Goal: Information Seeking & Learning: Learn about a topic

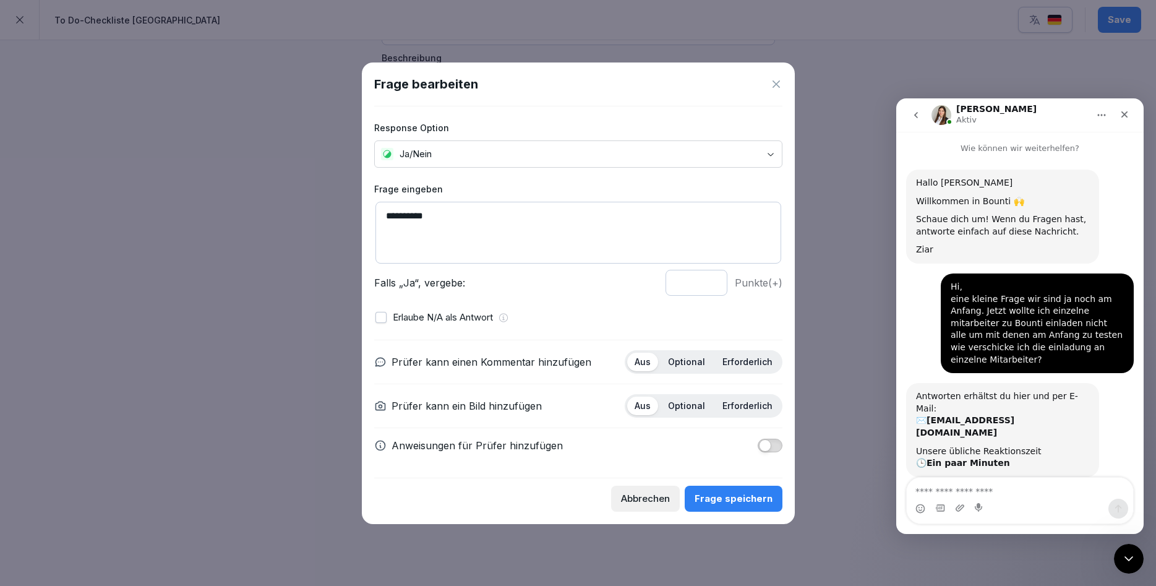
scroll to position [163, 0]
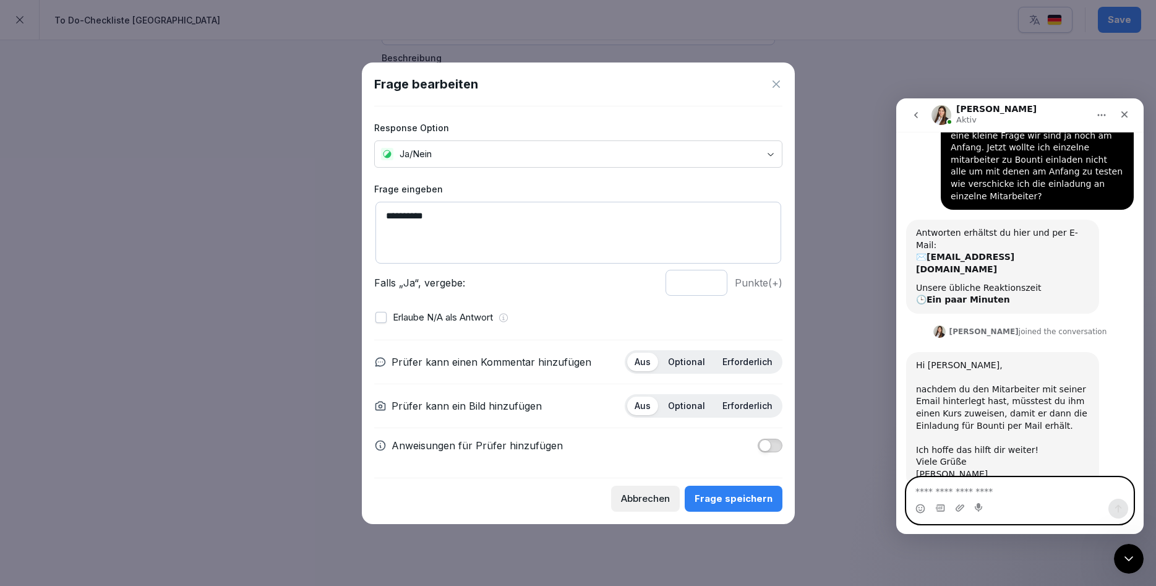
click at [1010, 492] on textarea "Nachricht senden..." at bounding box center [1020, 488] width 226 height 21
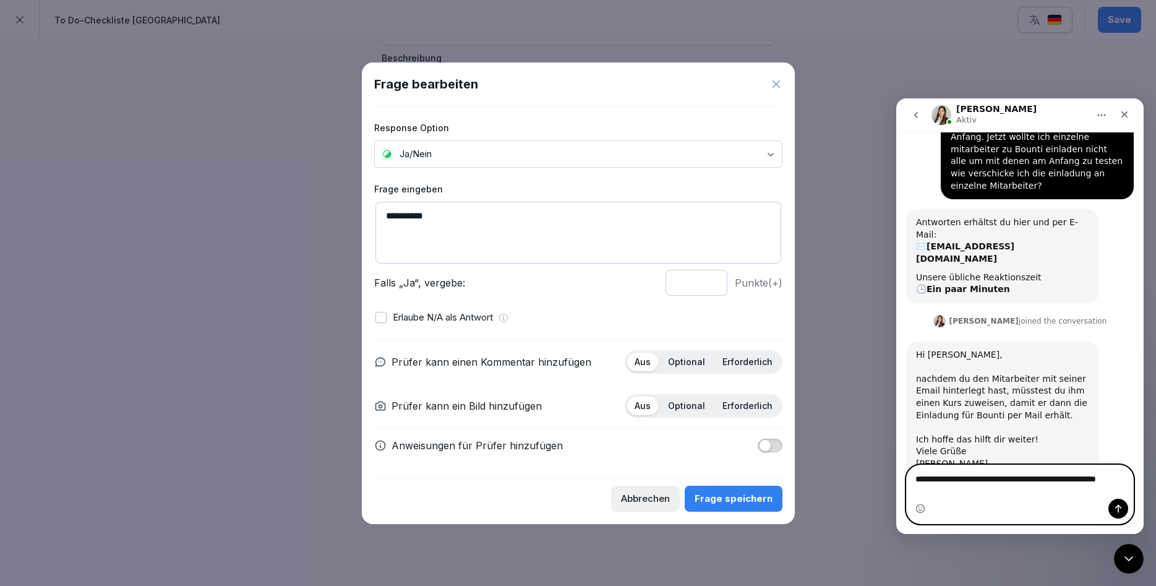
scroll to position [176, 0]
type textarea "**********"
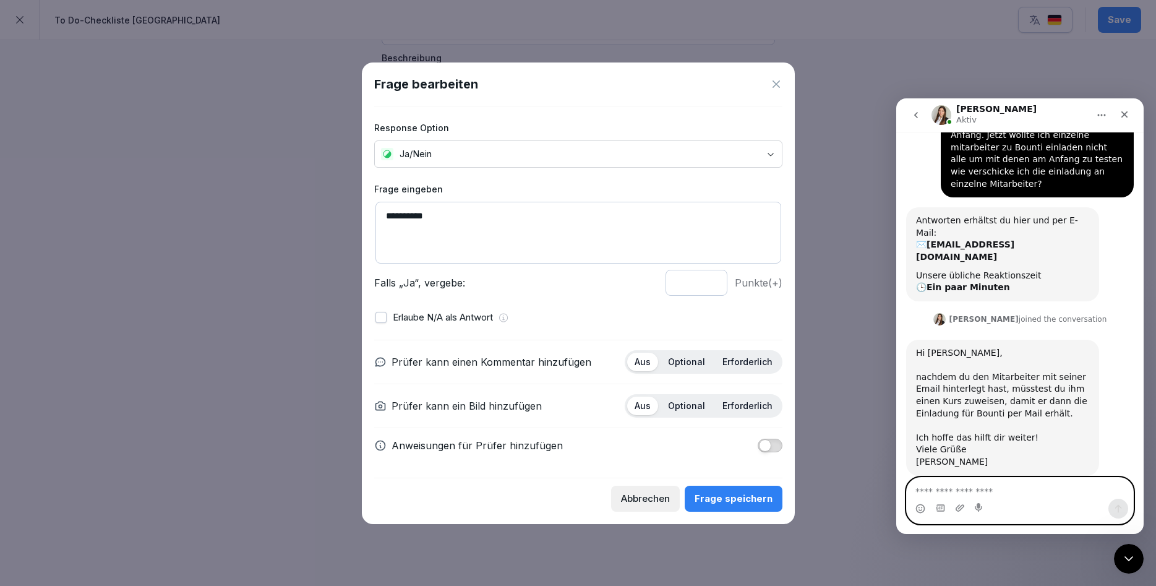
scroll to position [212, 0]
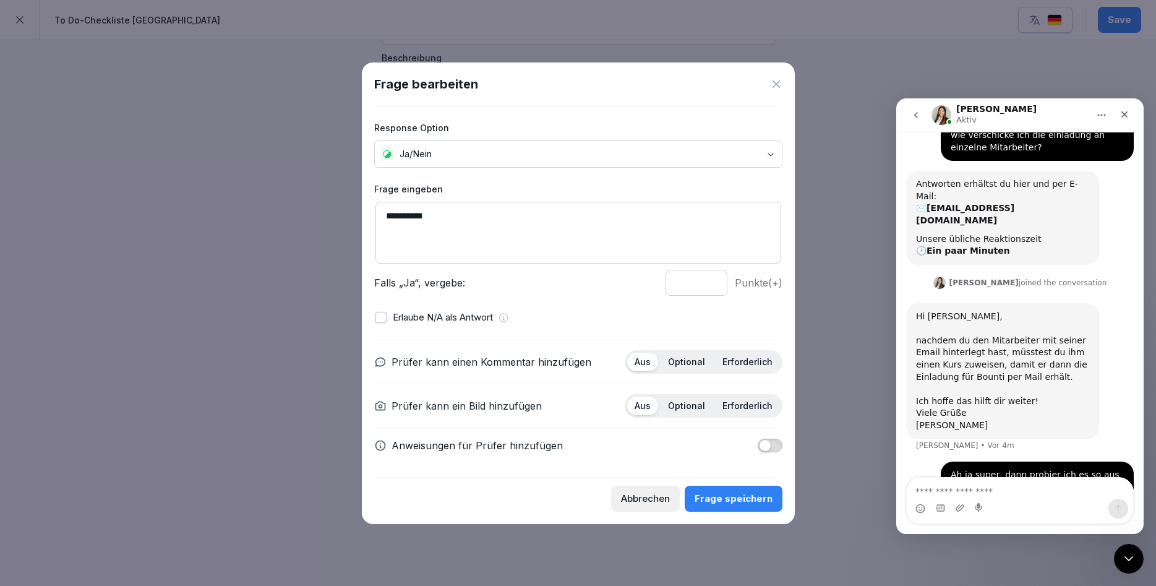
click at [899, 546] on div at bounding box center [578, 293] width 1156 height 586
click at [280, 330] on div at bounding box center [578, 293] width 1156 height 586
click at [775, 83] on icon at bounding box center [776, 83] width 7 height 7
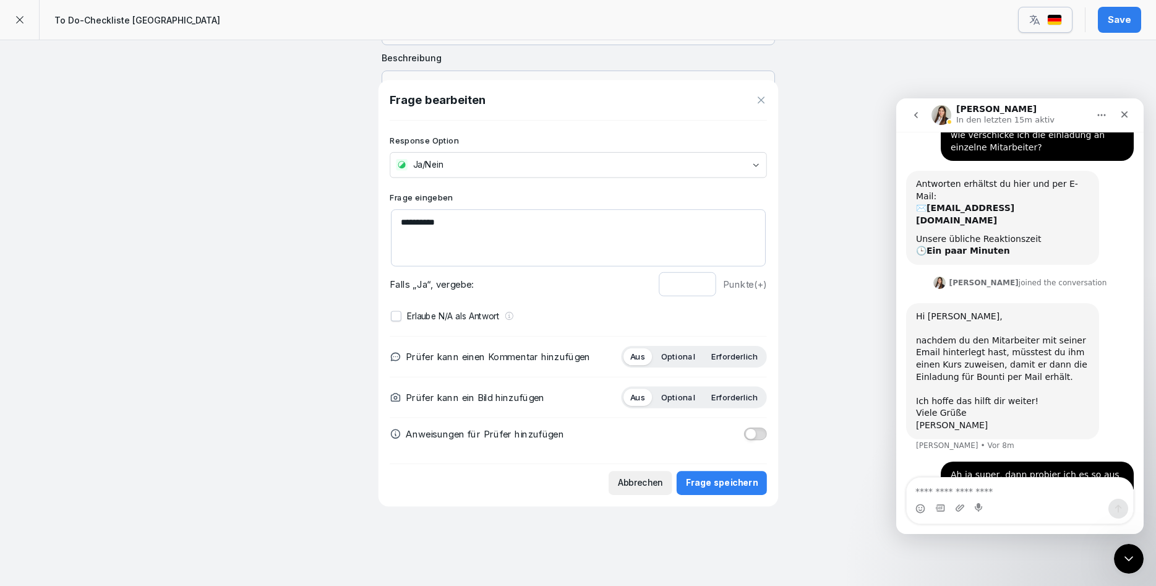
scroll to position [142, 0]
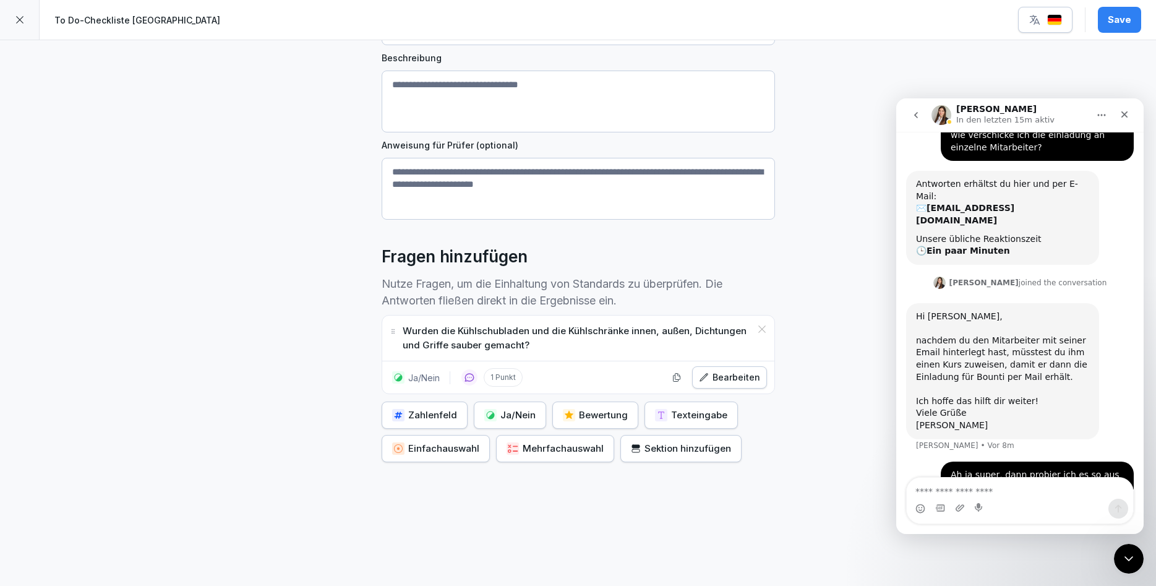
click at [23, 11] on div at bounding box center [20, 20] width 40 height 40
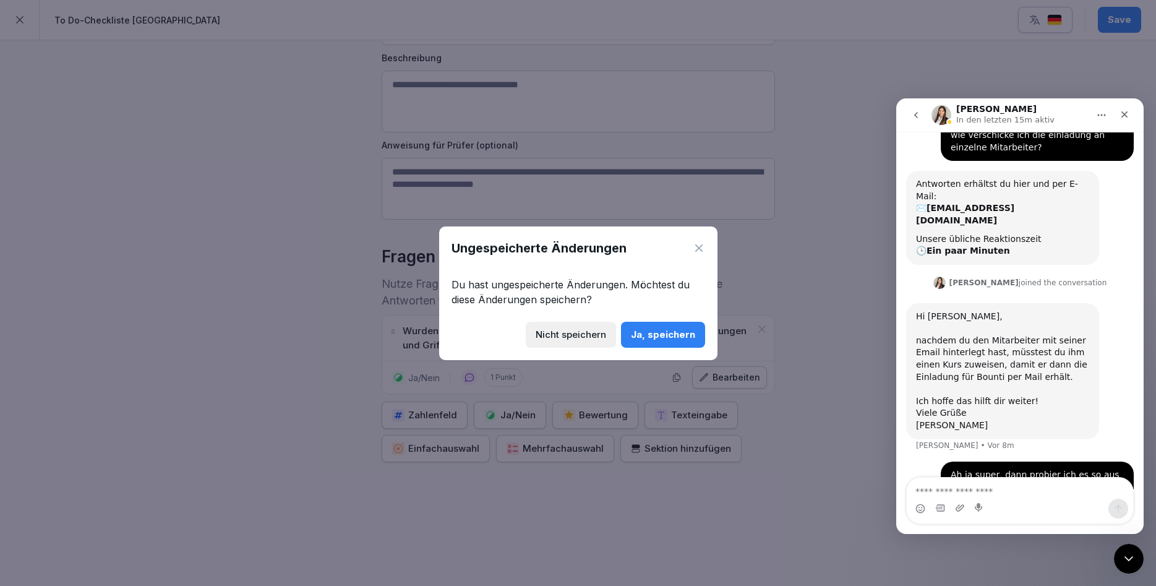
click at [677, 325] on button "Ja, speichern" at bounding box center [663, 335] width 84 height 26
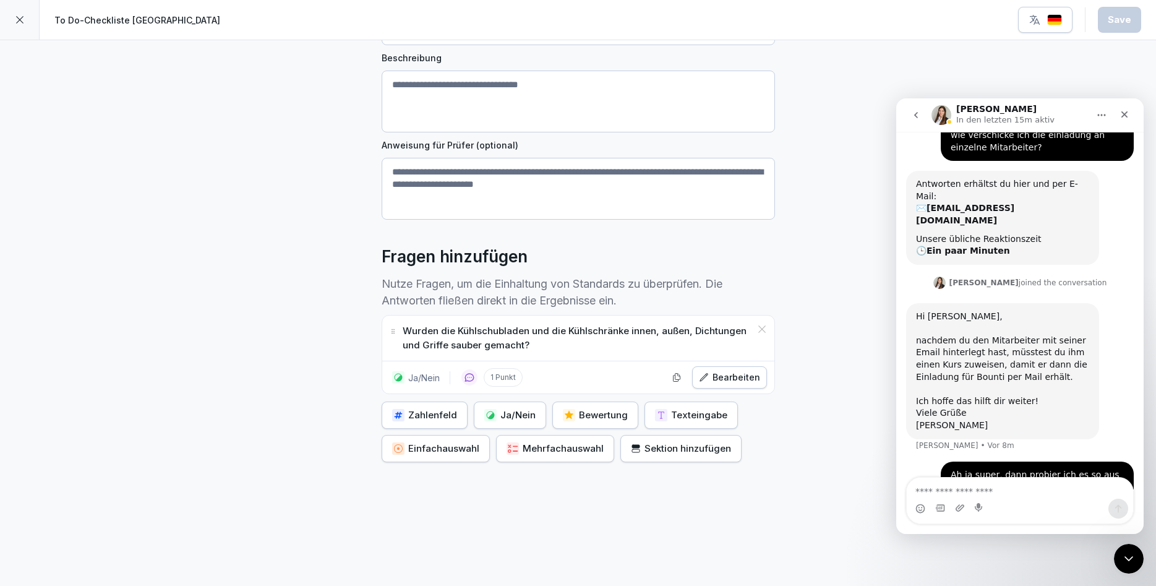
click at [11, 15] on div at bounding box center [20, 20] width 40 height 40
click at [20, 15] on icon at bounding box center [20, 20] width 10 height 10
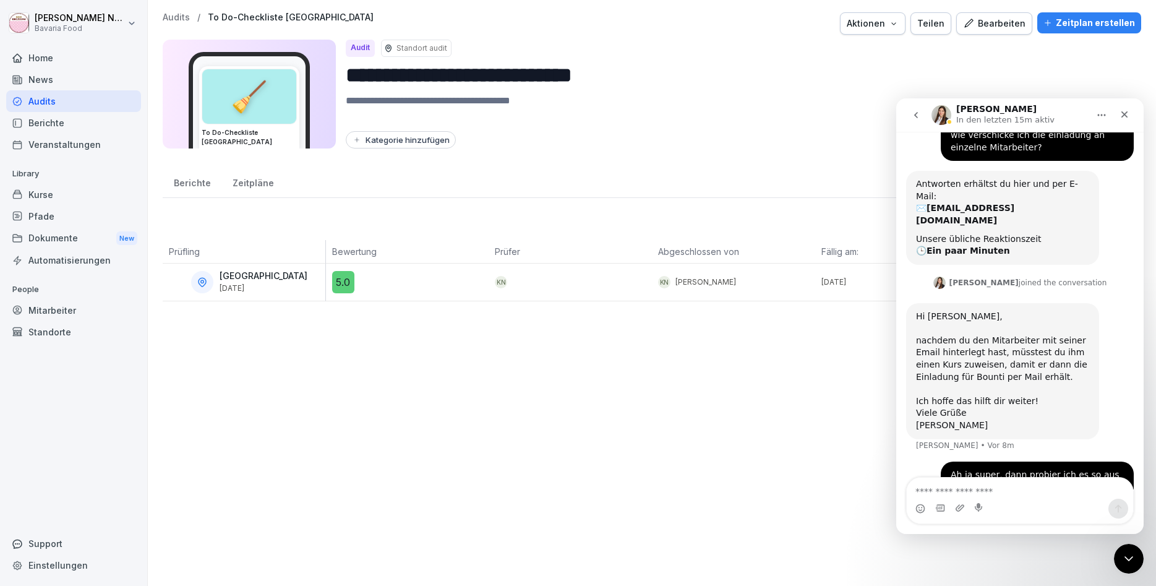
click at [56, 205] on div "Kurse" at bounding box center [73, 195] width 135 height 22
click at [64, 190] on div "Kurse" at bounding box center [73, 195] width 135 height 22
click at [1129, 117] on icon "Schließen" at bounding box center [1125, 114] width 10 height 10
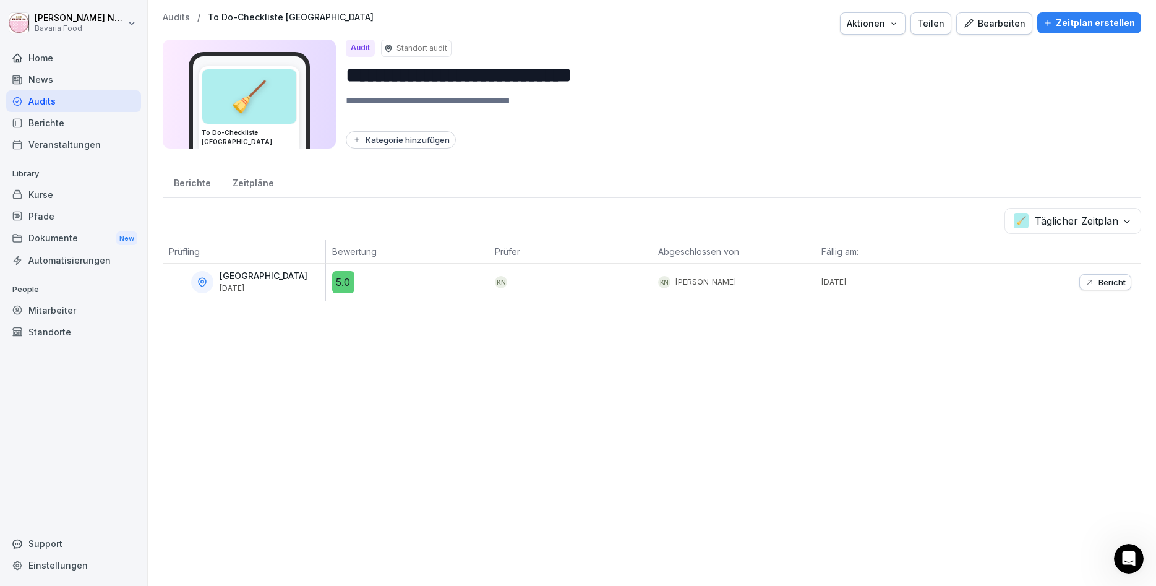
click at [62, 195] on div "Kurse" at bounding box center [73, 195] width 135 height 22
click at [38, 196] on div "Kurse" at bounding box center [73, 195] width 135 height 22
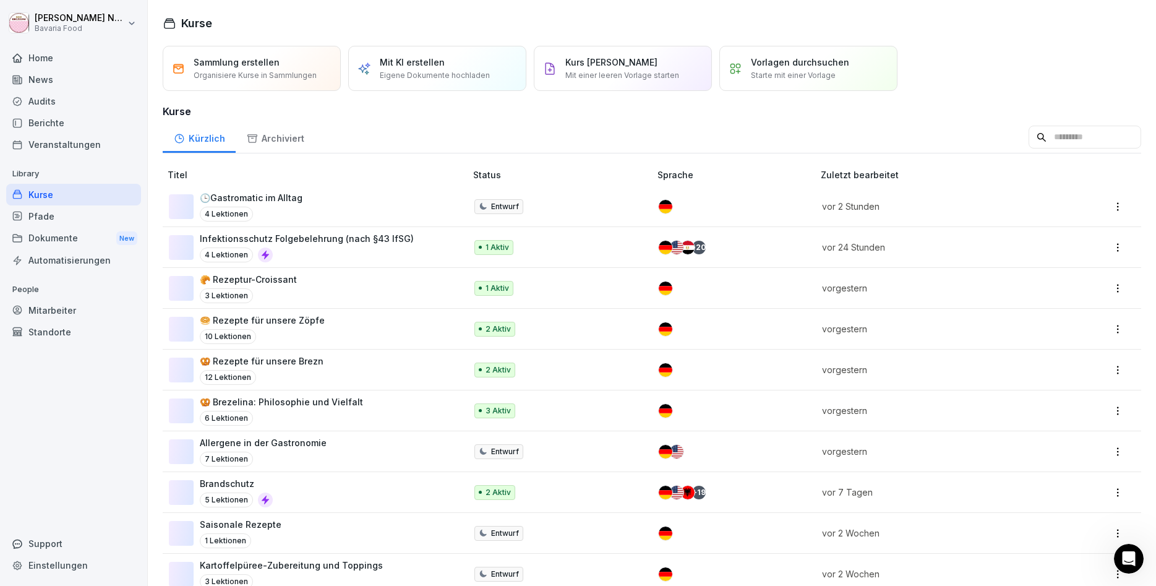
click at [38, 196] on div "Kurse" at bounding box center [73, 195] width 135 height 22
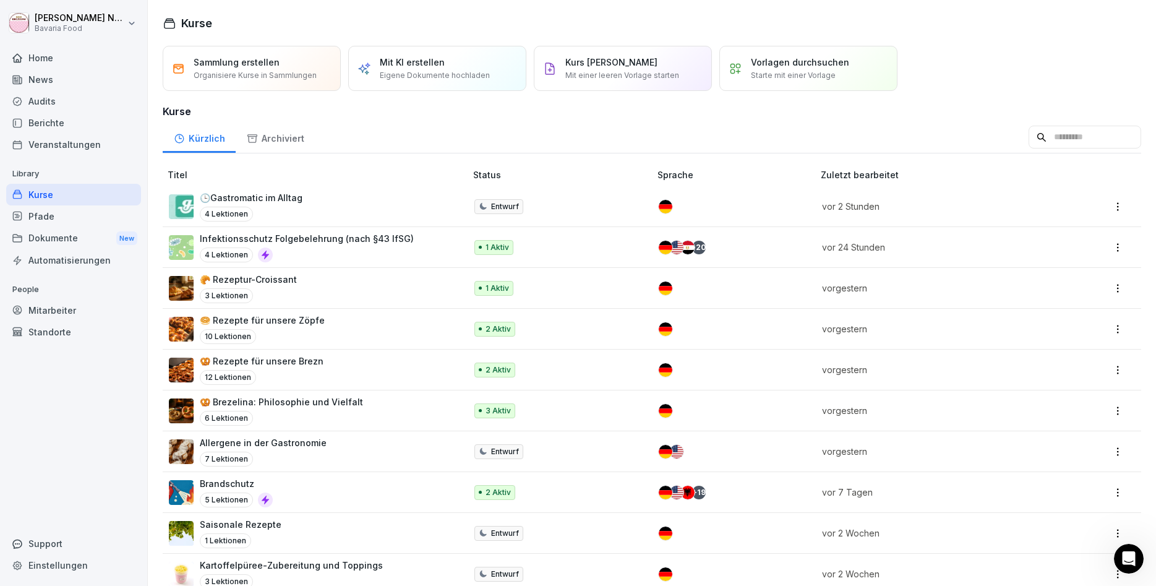
click at [271, 194] on p "🕒Gastromatic im Alltag" at bounding box center [251, 197] width 103 height 13
click at [254, 197] on p "🕒Gastromatic im Alltag" at bounding box center [251, 197] width 103 height 13
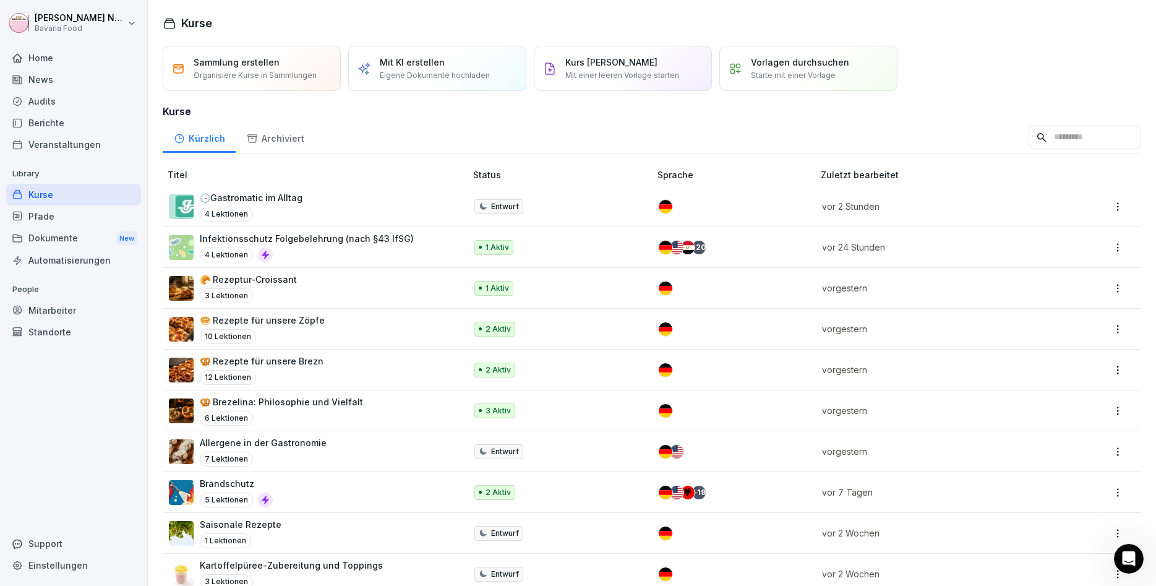
click at [349, 202] on div "🕒Gastromatic im Alltag 4 Lektionen" at bounding box center [311, 206] width 285 height 30
click at [335, 217] on div "🕒Gastromatic im Alltag 4 Lektionen" at bounding box center [311, 206] width 285 height 30
